Goal: Transaction & Acquisition: Subscribe to service/newsletter

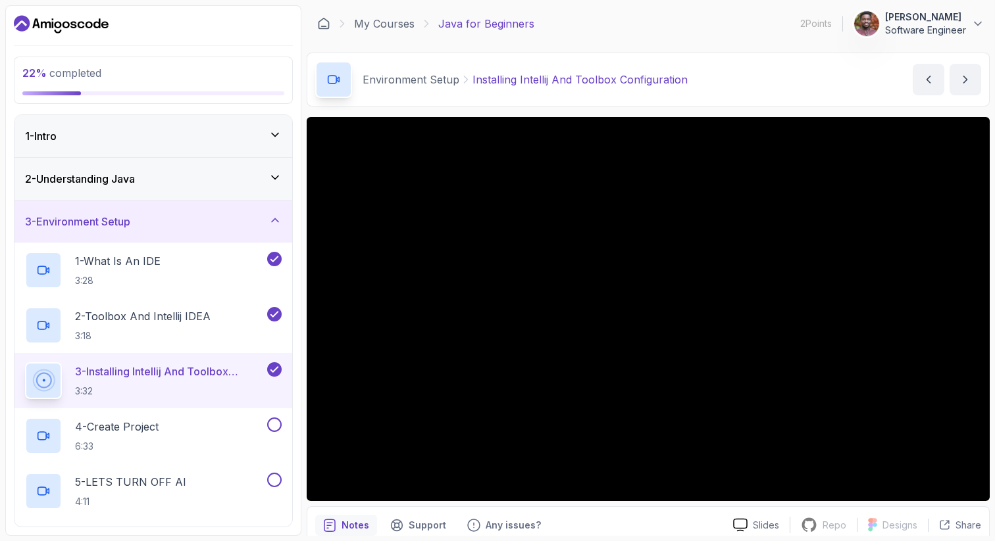
scroll to position [57, 0]
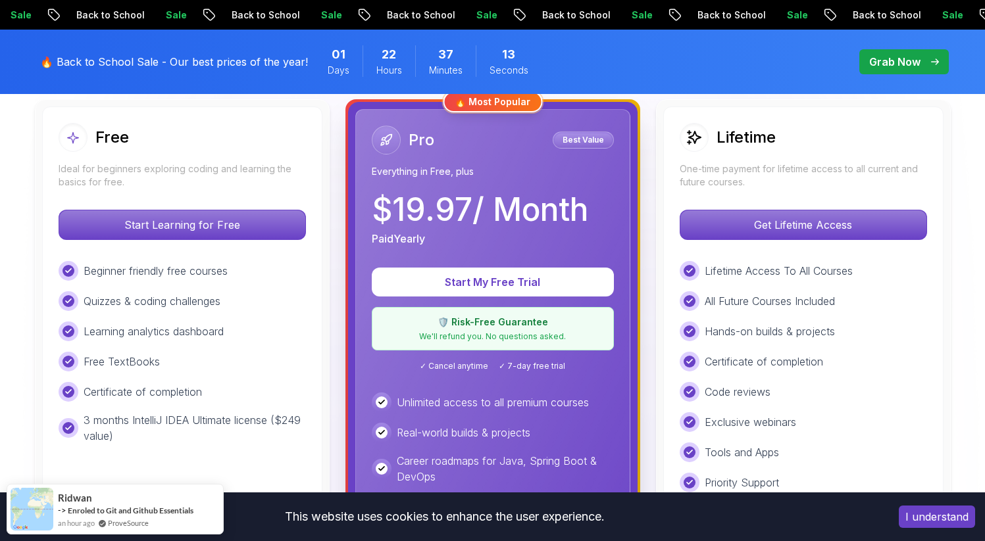
scroll to position [370, 0]
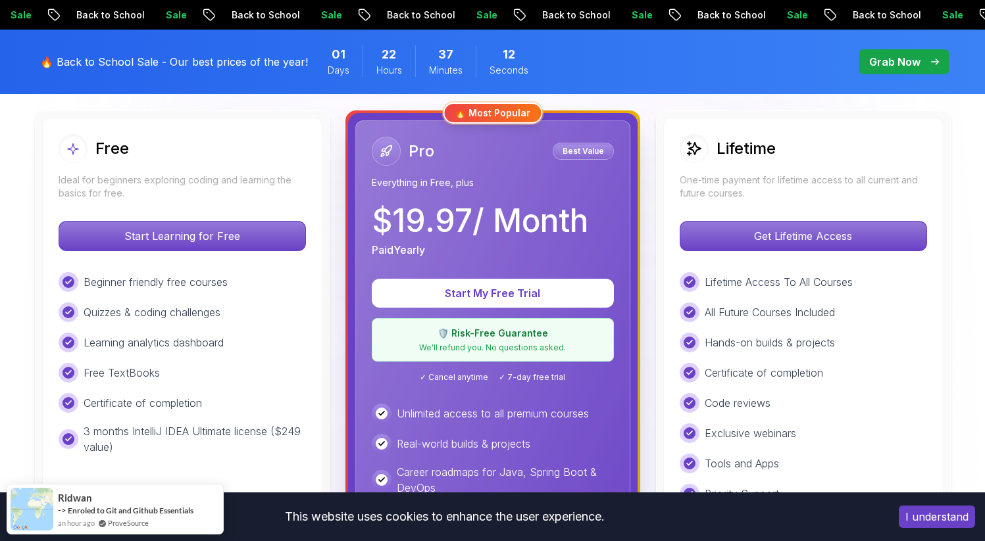
click at [429, 216] on p "$ 19.97 / Month" at bounding box center [480, 221] width 216 height 32
click at [412, 232] on p "$ 19.97 / Month" at bounding box center [480, 221] width 216 height 32
click at [427, 228] on p "$ 19.97 / Month" at bounding box center [480, 221] width 216 height 32
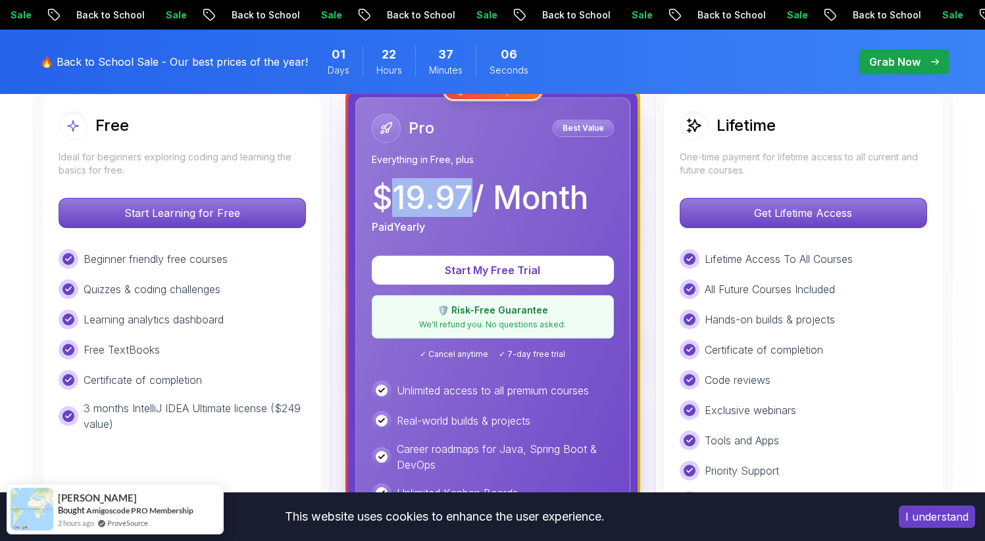
scroll to position [384, 0]
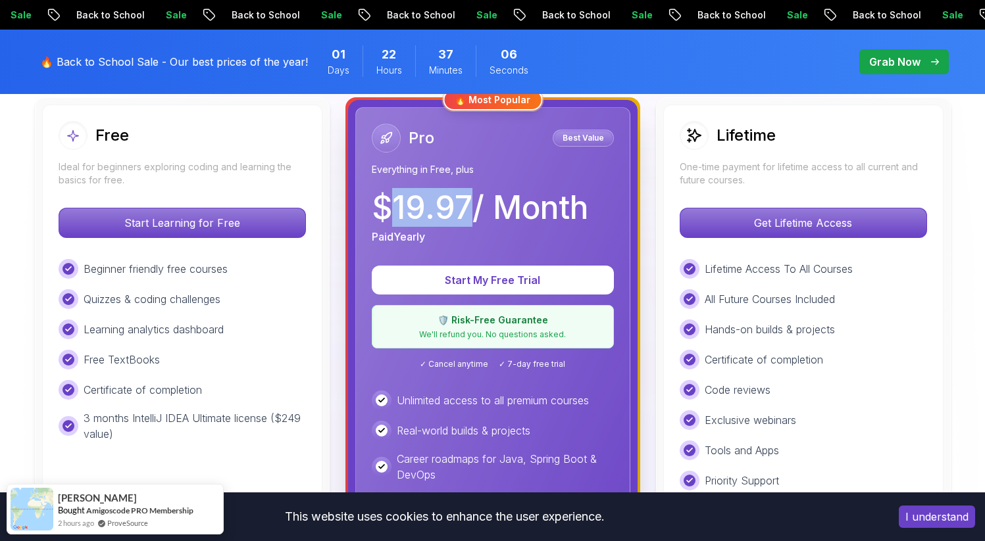
click at [373, 244] on p "Paid Yearly" at bounding box center [398, 237] width 53 height 16
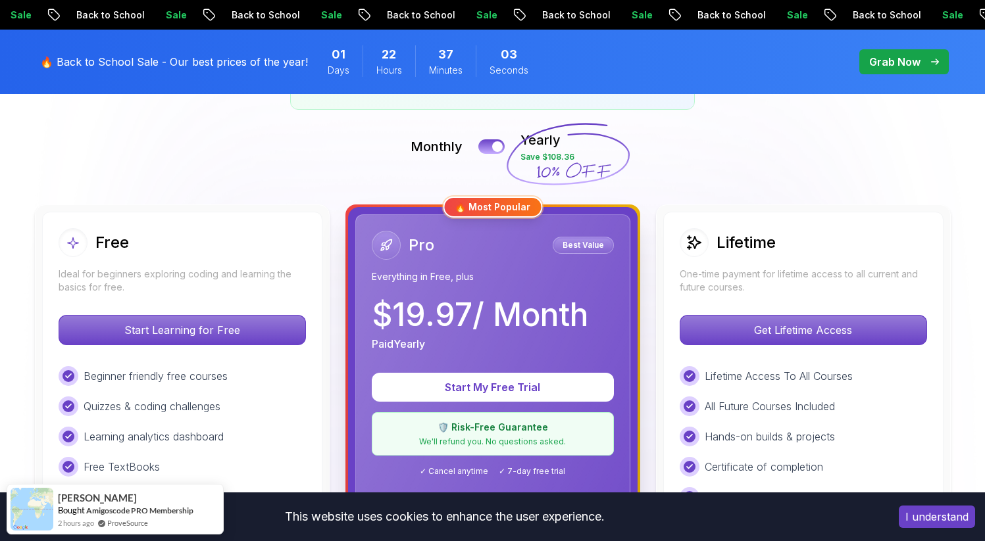
scroll to position [245, 0]
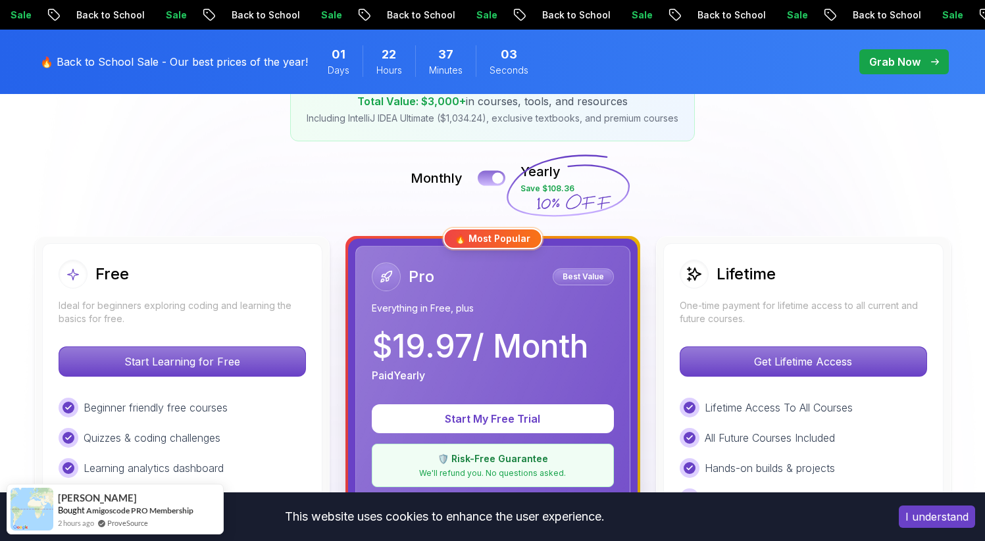
click at [491, 178] on button at bounding box center [492, 177] width 28 height 15
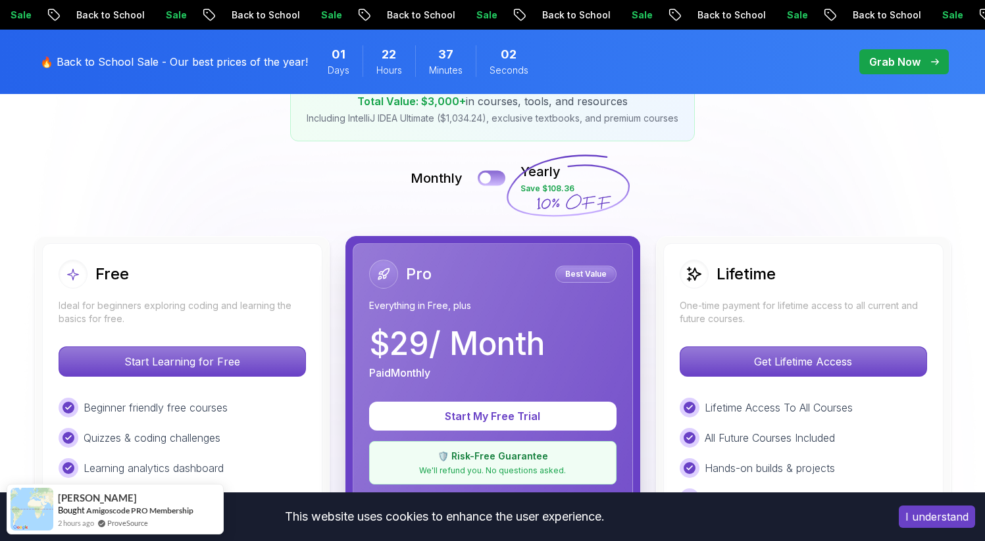
click at [491, 178] on div at bounding box center [485, 178] width 11 height 11
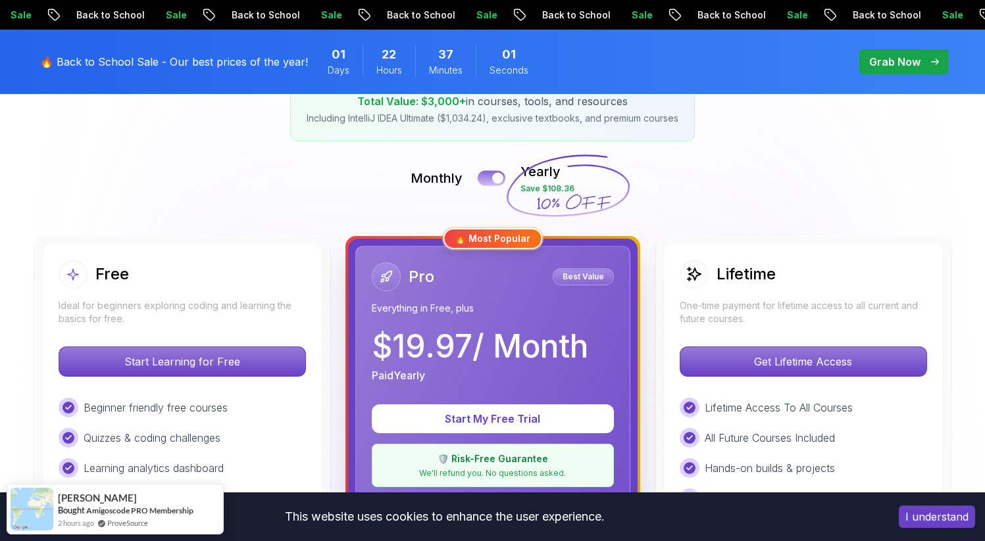
click at [491, 178] on button at bounding box center [492, 177] width 28 height 15
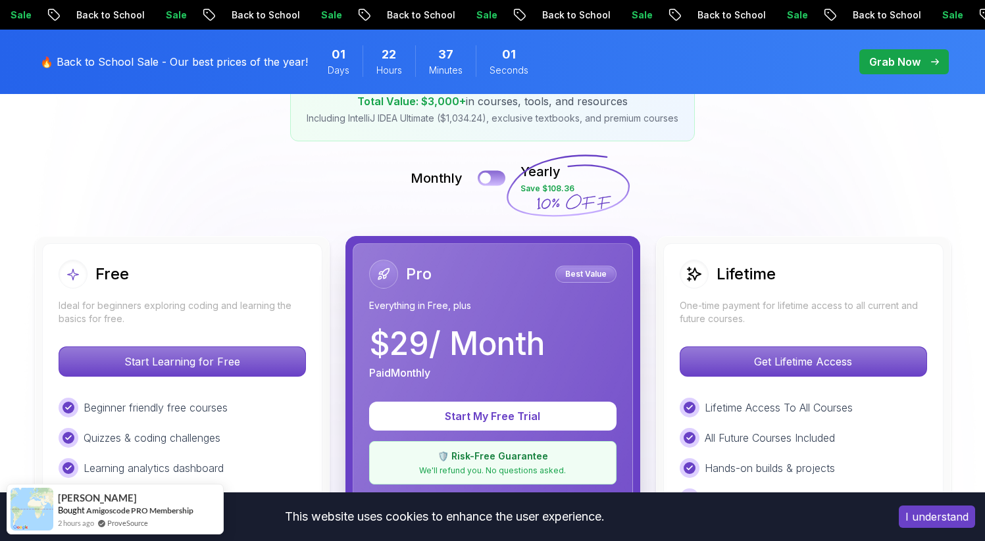
click at [491, 178] on div at bounding box center [485, 178] width 11 height 11
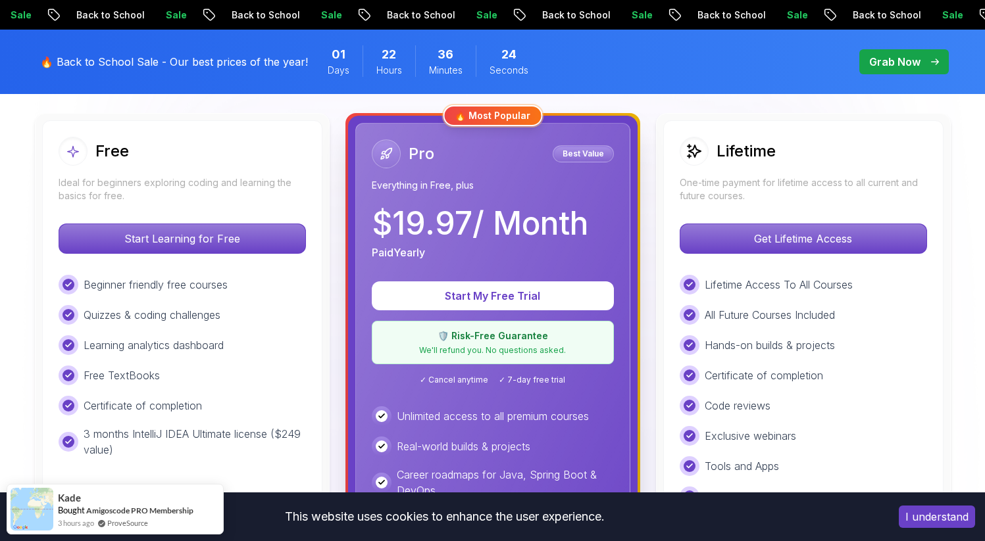
scroll to position [0, 0]
